Goal: Task Accomplishment & Management: Complete application form

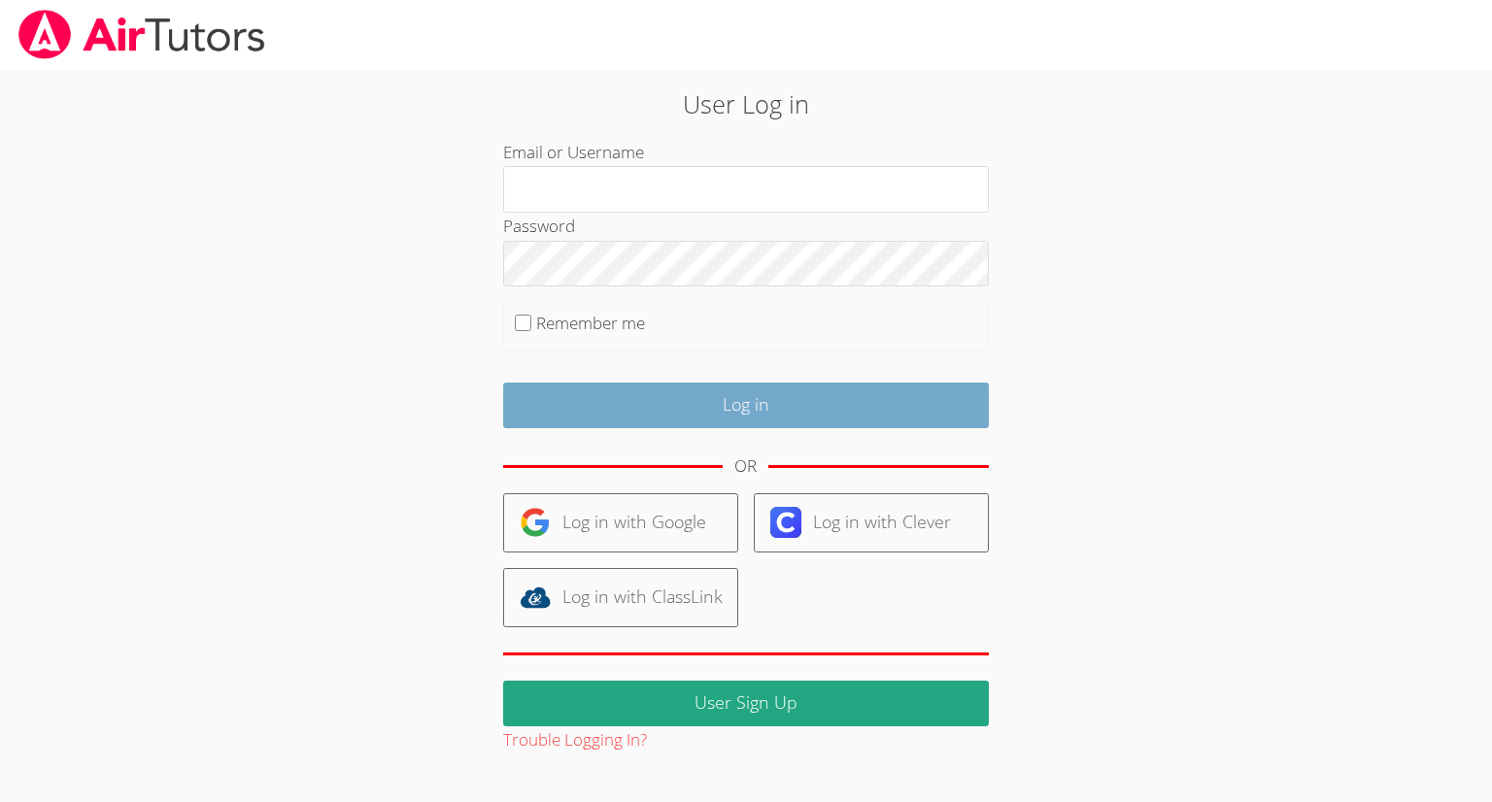
type input "[EMAIL_ADDRESS][DOMAIN_NAME]"
click at [683, 398] on input "Log in" at bounding box center [746, 406] width 486 height 46
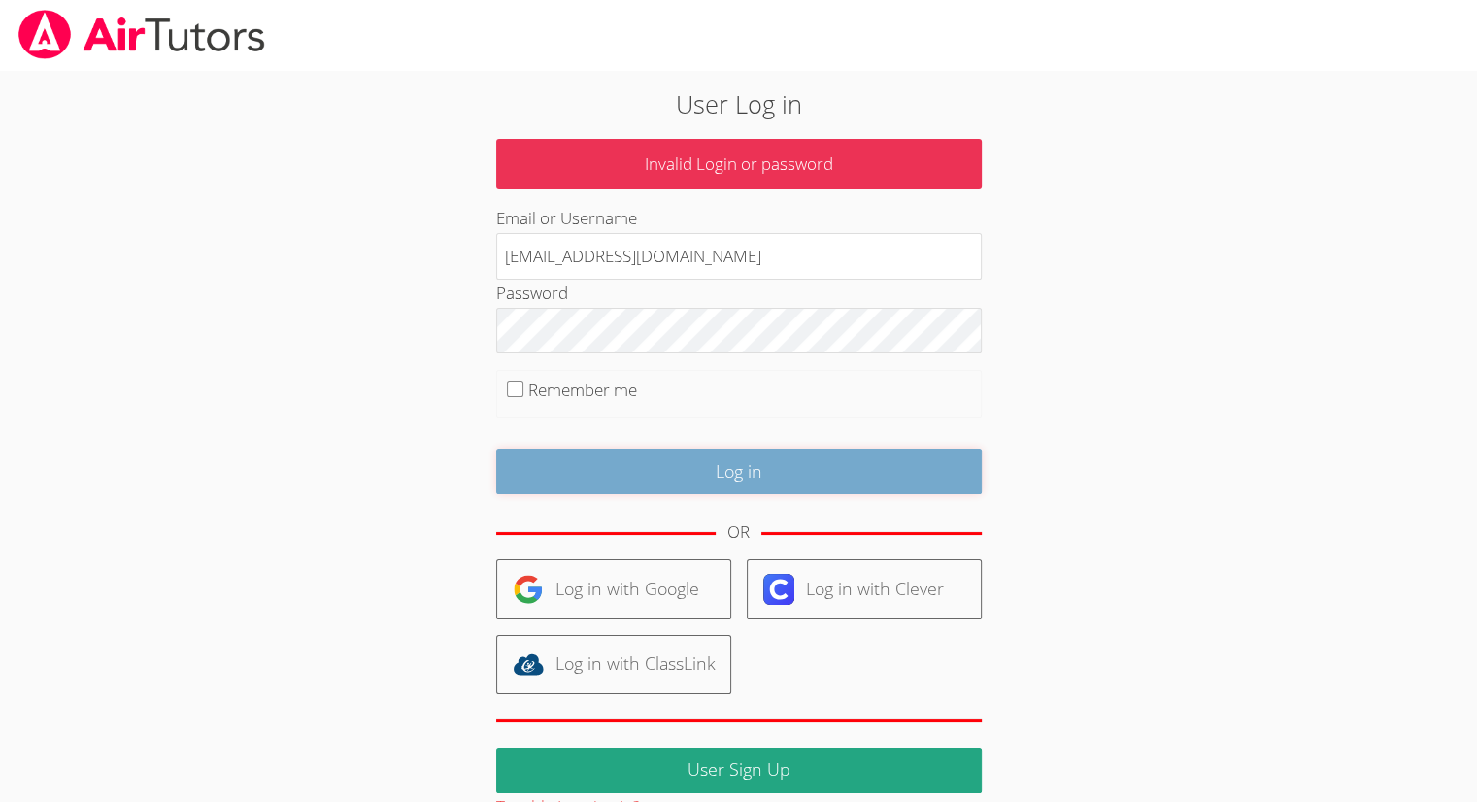
click at [757, 479] on input "Log in" at bounding box center [739, 472] width 486 height 46
